Goal: Communication & Community: Connect with others

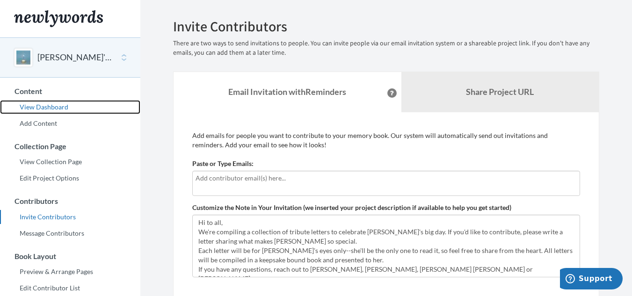
click at [53, 106] on link "View Dashboard" at bounding box center [70, 107] width 140 height 14
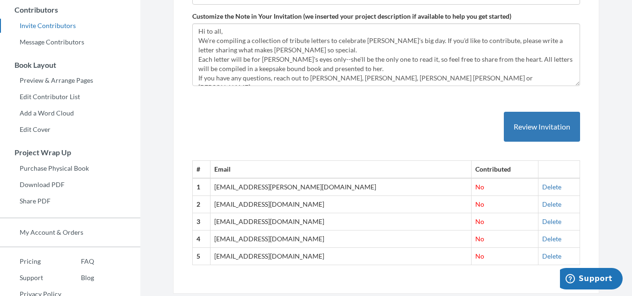
scroll to position [171, 0]
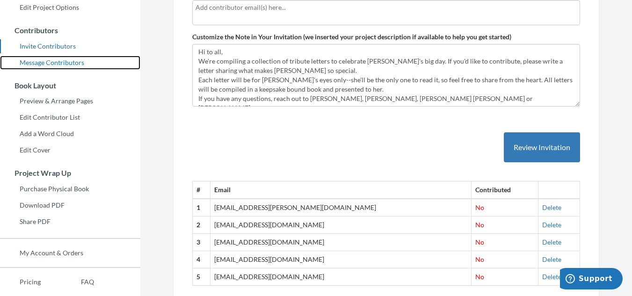
click at [54, 61] on link "Message Contributors" at bounding box center [70, 63] width 140 height 14
